Goal: Information Seeking & Learning: Learn about a topic

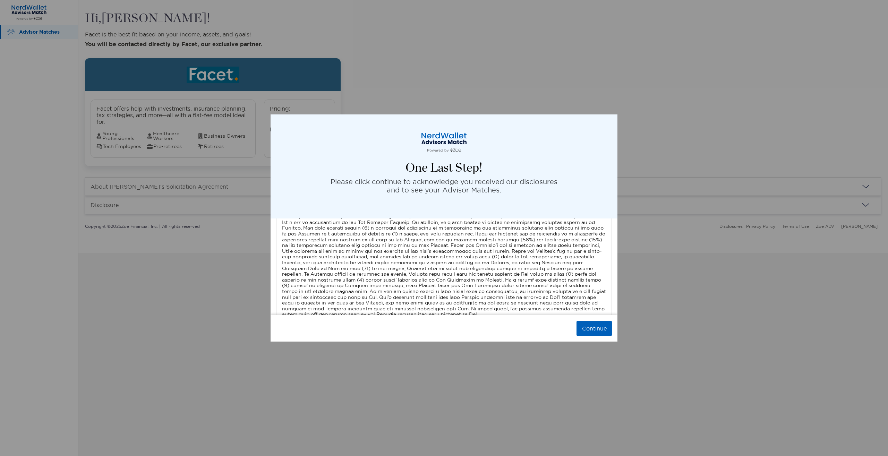
scroll to position [2319, 0]
click at [597, 329] on button "Continue" at bounding box center [594, 328] width 35 height 15
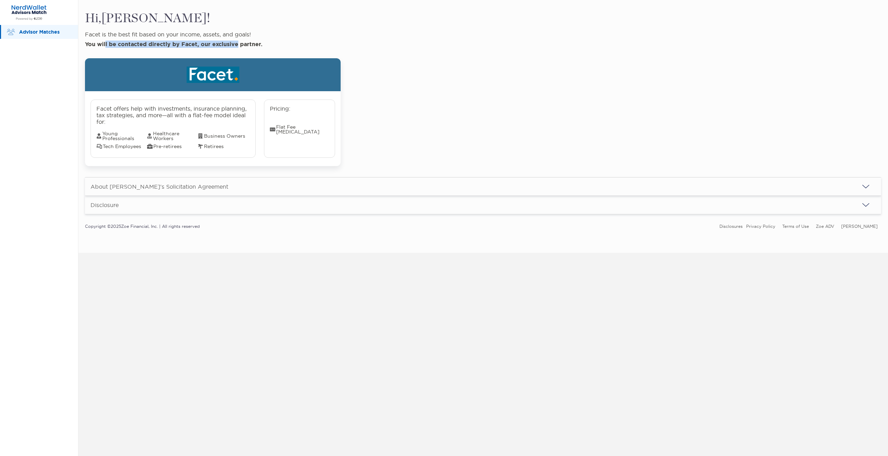
drag, startPoint x: 106, startPoint y: 45, endPoint x: 238, endPoint y: 50, distance: 132.3
click at [238, 50] on div "Facet is the best fit based on your income, assets, and goals! You will be cont…" at bounding box center [483, 99] width 796 height 135
drag, startPoint x: 238, startPoint y: 50, endPoint x: 257, endPoint y: 48, distance: 18.9
click at [239, 50] on div "Facet is the best fit based on your income, assets, and goals! You will be cont…" at bounding box center [483, 99] width 796 height 135
click at [202, 182] on div "About [PERSON_NAME]'s Solicitation Agreement" at bounding box center [483, 187] width 796 height 18
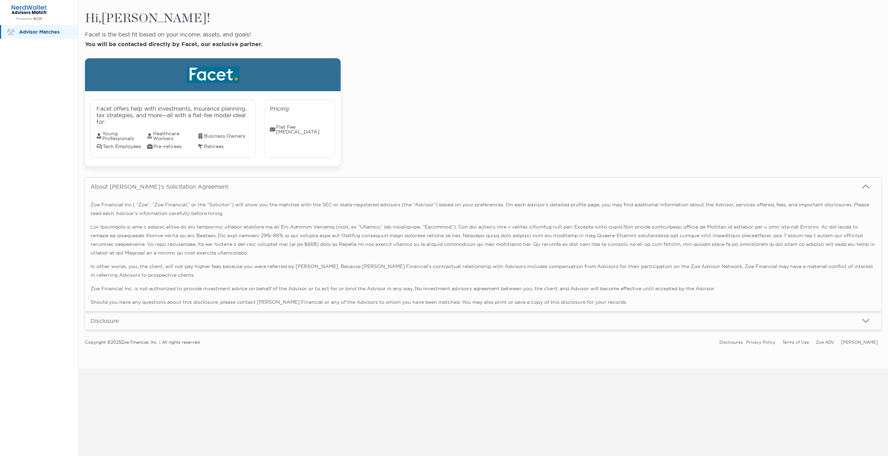
click at [202, 182] on div "About [PERSON_NAME]'s Solicitation Agreement" at bounding box center [483, 187] width 796 height 18
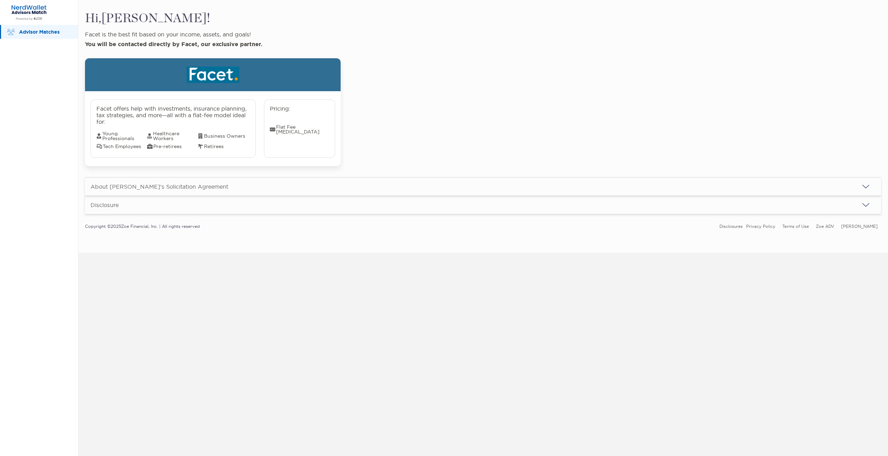
click at [197, 206] on div "Disclosure" at bounding box center [483, 205] width 796 height 18
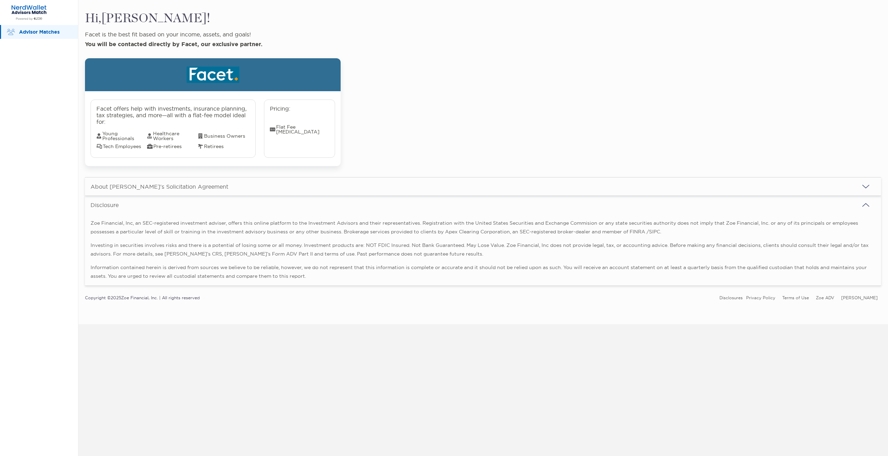
click at [197, 206] on div "Disclosure" at bounding box center [483, 205] width 796 height 18
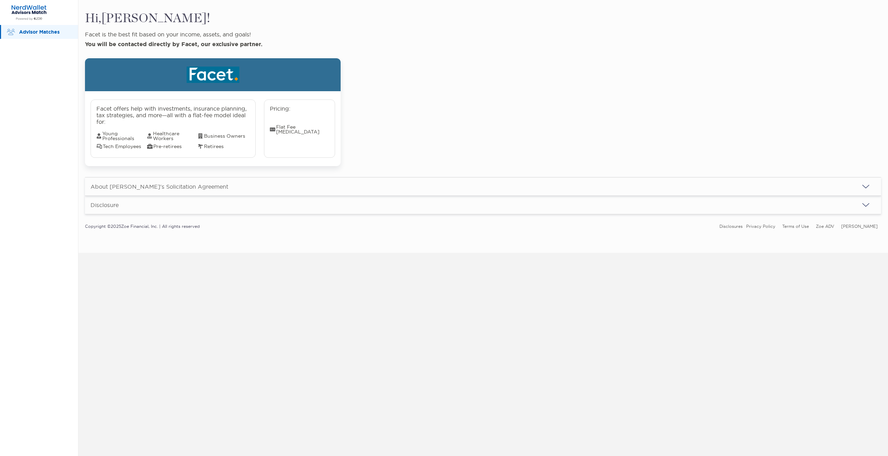
click at [208, 180] on div "About [PERSON_NAME]'s Solicitation Agreement" at bounding box center [483, 187] width 796 height 18
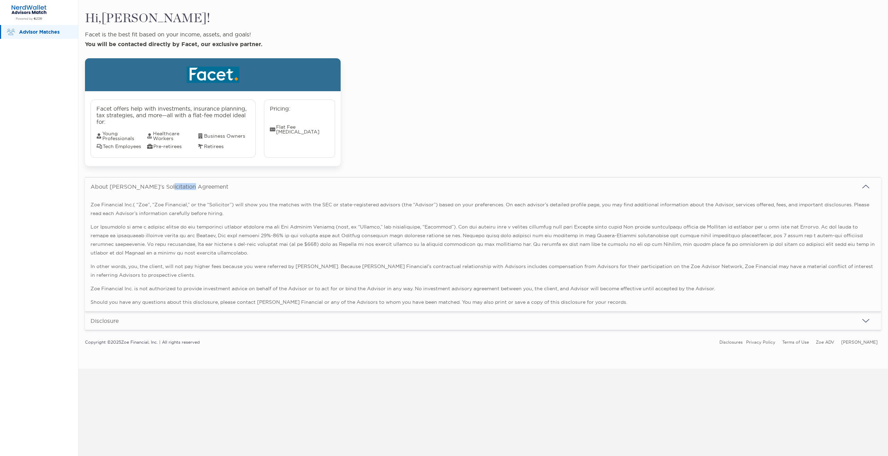
click at [208, 180] on div "About [PERSON_NAME]'s Solicitation Agreement" at bounding box center [483, 187] width 796 height 18
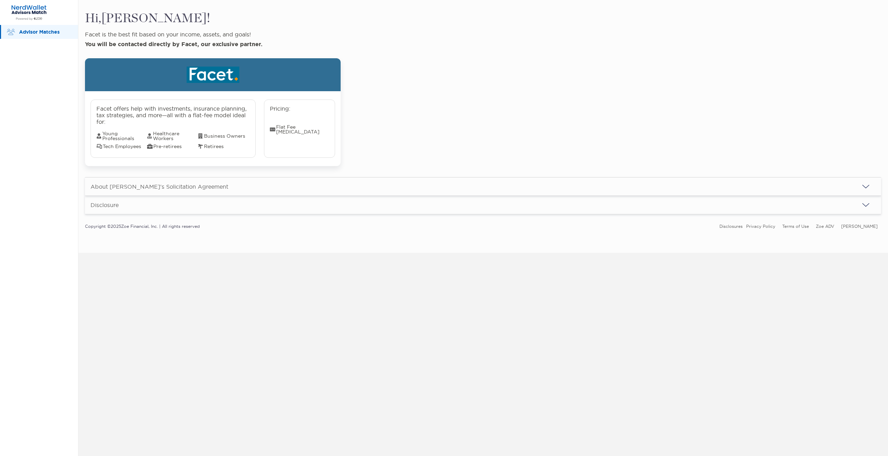
click at [108, 136] on span "Young Professionals" at bounding box center [121, 136] width 51 height 10
drag, startPoint x: 220, startPoint y: 145, endPoint x: 120, endPoint y: 137, distance: 99.6
click at [120, 137] on div "Young Professionals Healthcare Workers Business Owners Tech Employees Pre-retir…" at bounding box center [172, 140] width 153 height 18
click at [382, 180] on div "About [PERSON_NAME]'s Solicitation Agreement" at bounding box center [483, 187] width 796 height 18
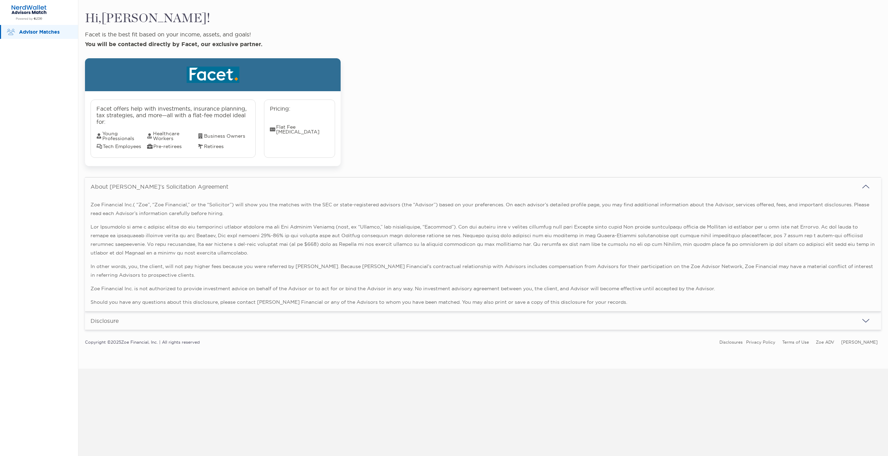
click at [555, 158] on div "Facet is the best fit based on your income, assets, and goals! You will be cont…" at bounding box center [483, 99] width 796 height 135
